Goal: Task Accomplishment & Management: Use online tool/utility

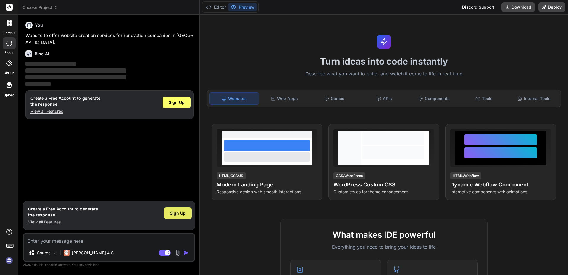
click at [183, 214] on span "Sign Up" at bounding box center [178, 213] width 16 height 6
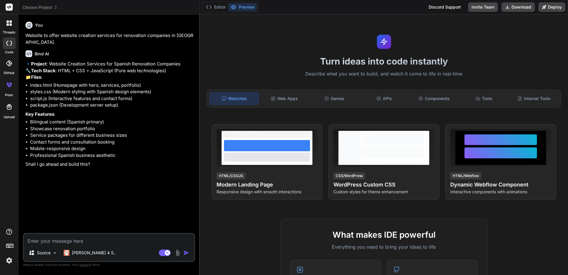
type textarea "x"
click at [80, 239] on textarea at bounding box center [109, 239] width 170 height 11
click at [186, 253] on img "button" at bounding box center [187, 253] width 6 height 6
click at [93, 240] on textarea at bounding box center [109, 239] width 170 height 11
type textarea "o"
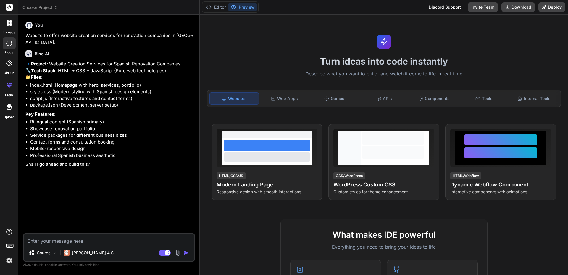
type textarea "x"
type textarea "ok"
type textarea "x"
type textarea "ok"
click at [56, 254] on img at bounding box center [54, 252] width 5 height 5
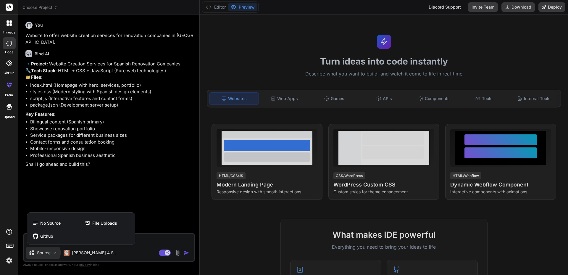
click at [130, 260] on div at bounding box center [284, 137] width 568 height 275
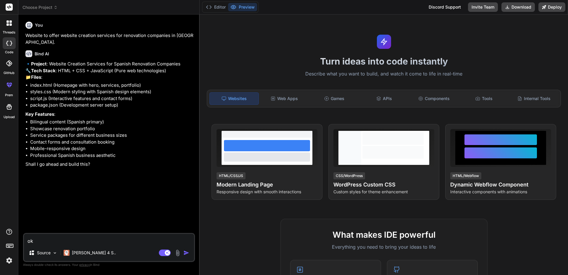
click at [188, 253] on img "button" at bounding box center [187, 253] width 6 height 6
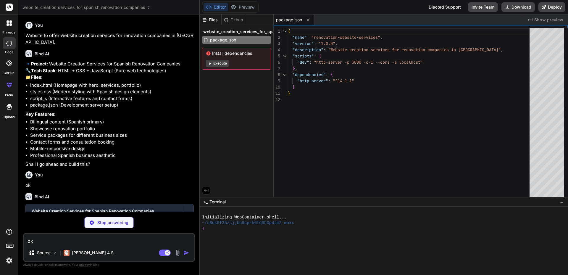
type textarea "x"
type textarea "</div> <script src="script.js"></script> </body> </html>"
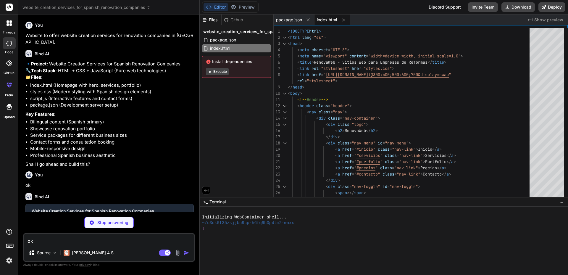
type textarea "x"
type textarea "} }"
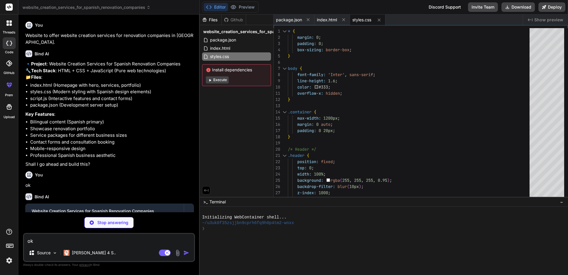
type textarea "x"
type textarea "e.target.style.borderColor = '#e1e8ed'; } }); }); console.log('RenovaWeb websit…"
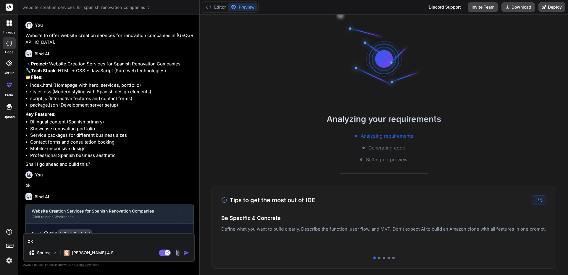
type textarea "x"
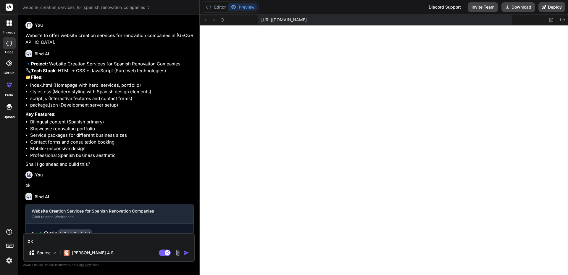
scroll to position [259, 0]
click at [150, 126] on li "Bilingual content (Spanish primary)" at bounding box center [112, 122] width 164 height 7
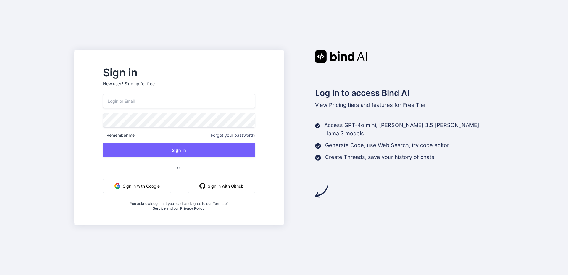
click at [156, 189] on button "Sign in with Google" at bounding box center [137, 186] width 68 height 14
